Goal: Task Accomplishment & Management: Use online tool/utility

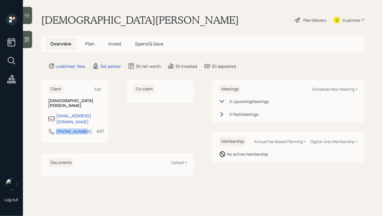
drag, startPoint x: 81, startPoint y: 121, endPoint x: 52, endPoint y: 120, distance: 29.5
click at [52, 128] on div "907-301-1188 AST Currently 1:41 PM" at bounding box center [74, 133] width 53 height 10
copy div "907-301-1188"
click at [322, 89] on div "Schedule New Meeting +" at bounding box center [335, 89] width 46 height 5
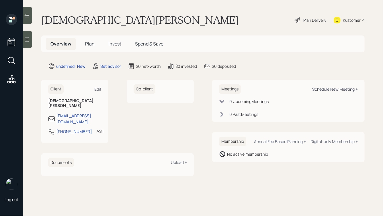
select select "round-robin"
